Goal: Task Accomplishment & Management: Use online tool/utility

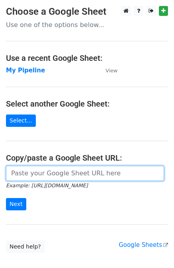
click at [35, 176] on input "url" at bounding box center [85, 173] width 158 height 15
paste input "[URL][DOMAIN_NAME]"
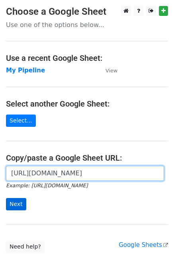
type input "https://docs.google.com/spreadsheets/d/1U_mQk6aSlQtYKjJl1zyBDHA5CHALlrQZ76MJY6o…"
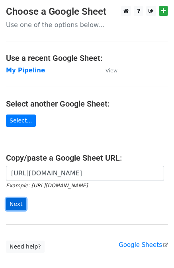
click at [15, 205] on input "Next" at bounding box center [16, 204] width 20 height 12
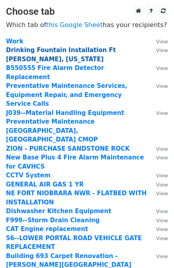
click at [73, 50] on strong "Drinking Fountain Installation Ft Wainwright, Alaska" at bounding box center [61, 54] width 110 height 16
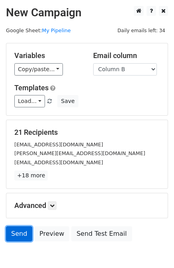
click at [14, 234] on link "Send" at bounding box center [19, 233] width 26 height 15
